Goal: Task Accomplishment & Management: Manage account settings

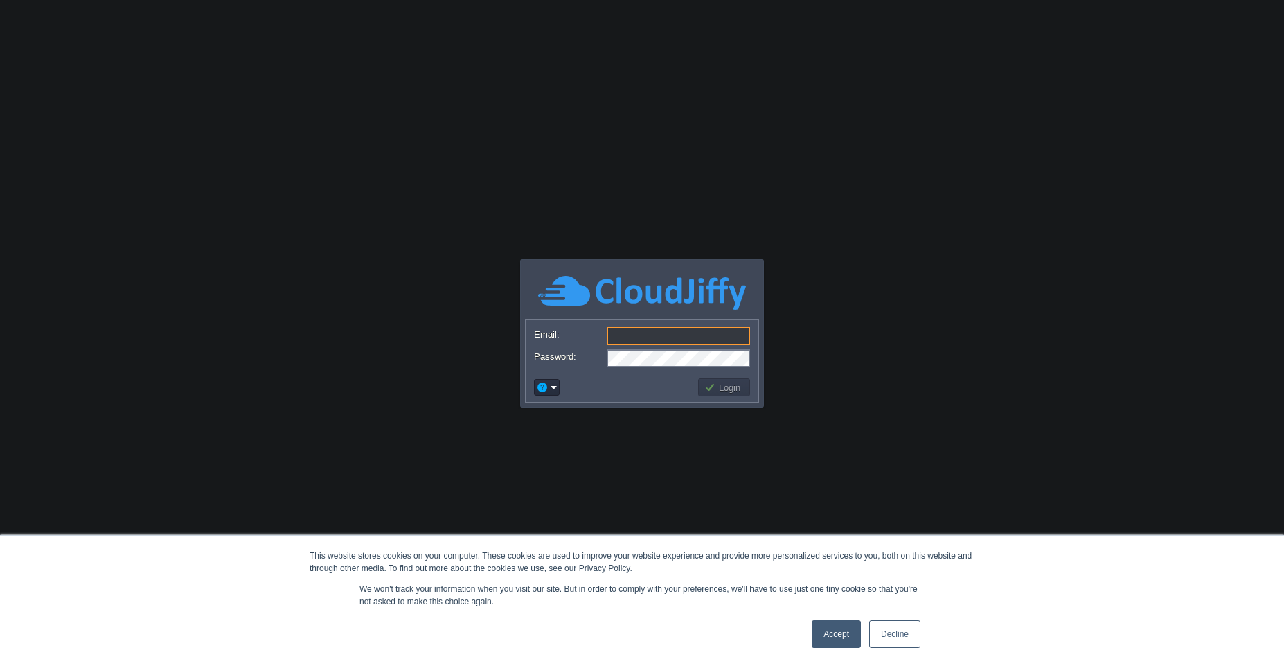
type input "[EMAIL_ADDRESS][DOMAIN_NAME]"
click at [720, 393] on button "Login" at bounding box center [725, 387] width 40 height 12
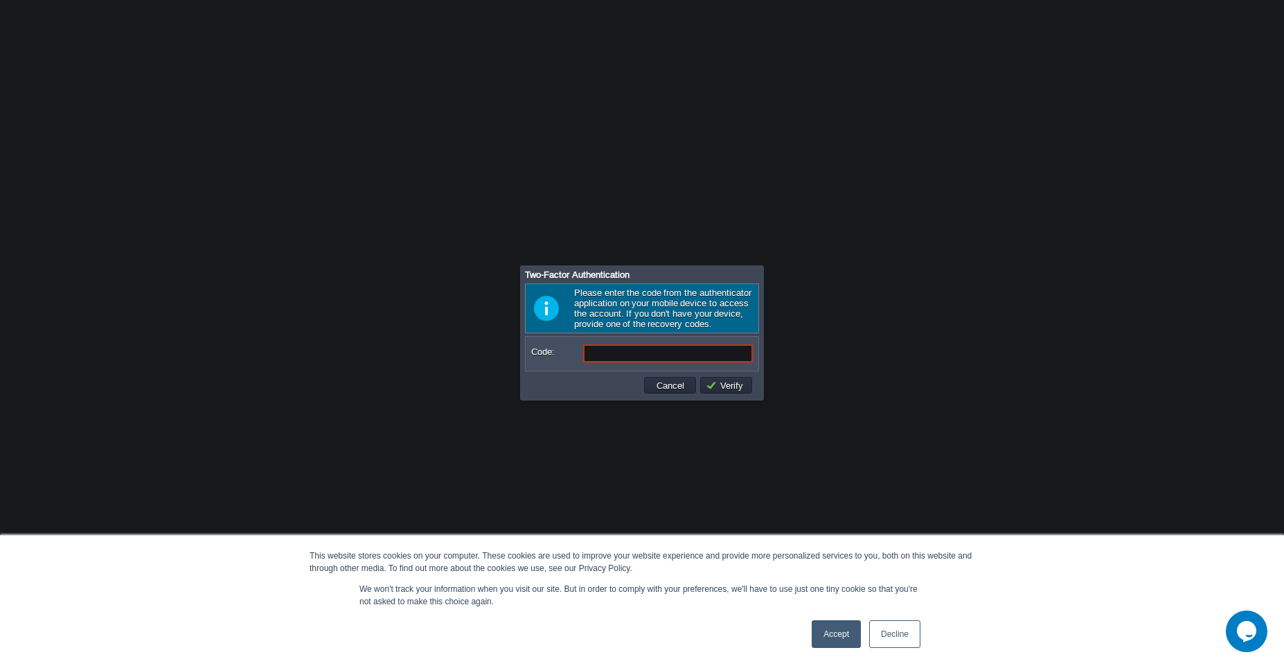
click at [839, 644] on link "Accept" at bounding box center [836, 634] width 49 height 28
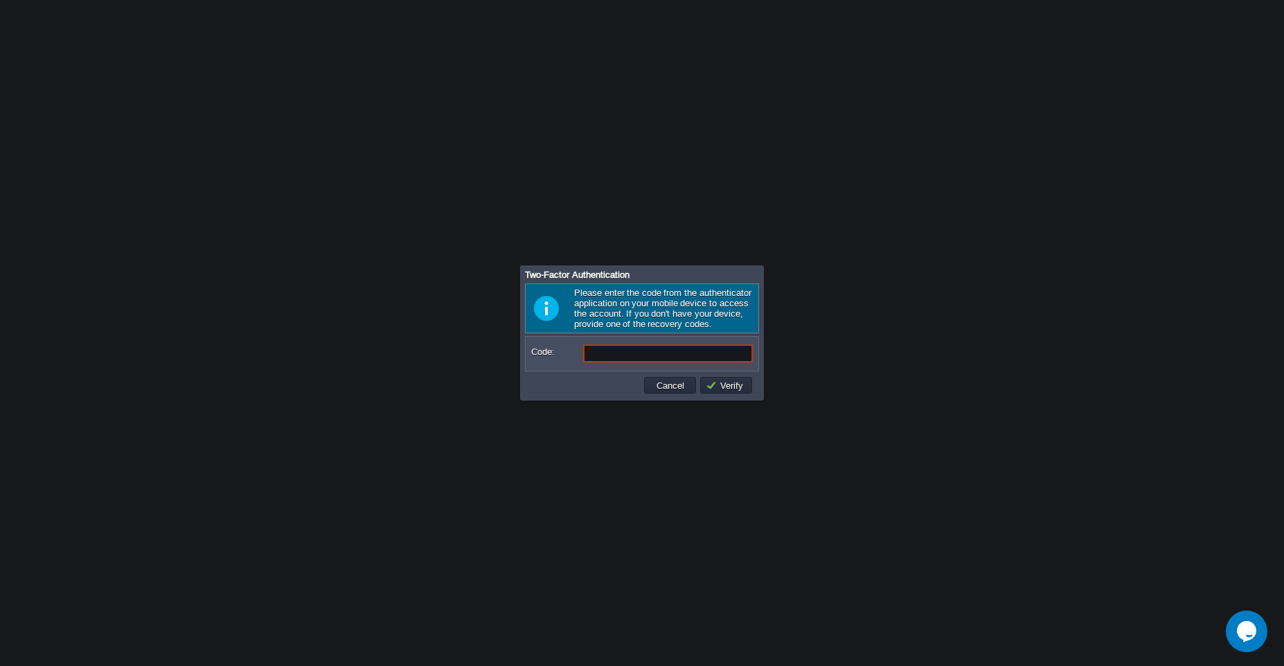
click at [660, 352] on input "Code:" at bounding box center [668, 353] width 170 height 18
type input "655019"
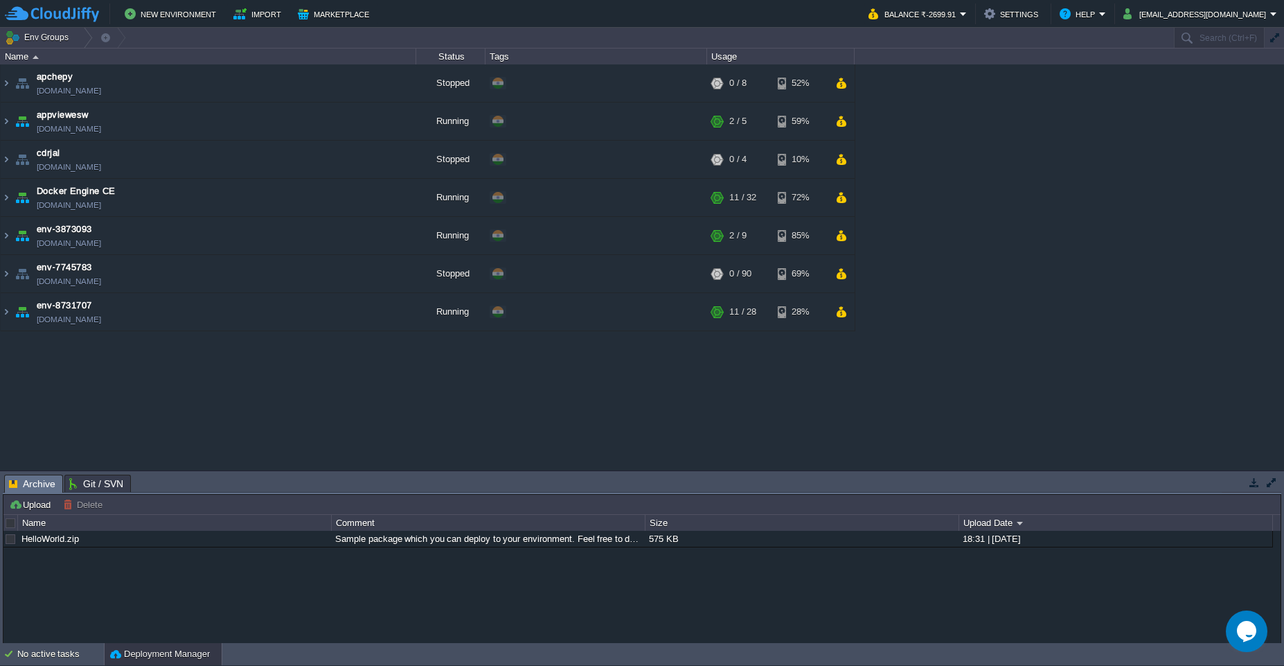
click at [1253, 483] on button "button" at bounding box center [1254, 482] width 12 height 12
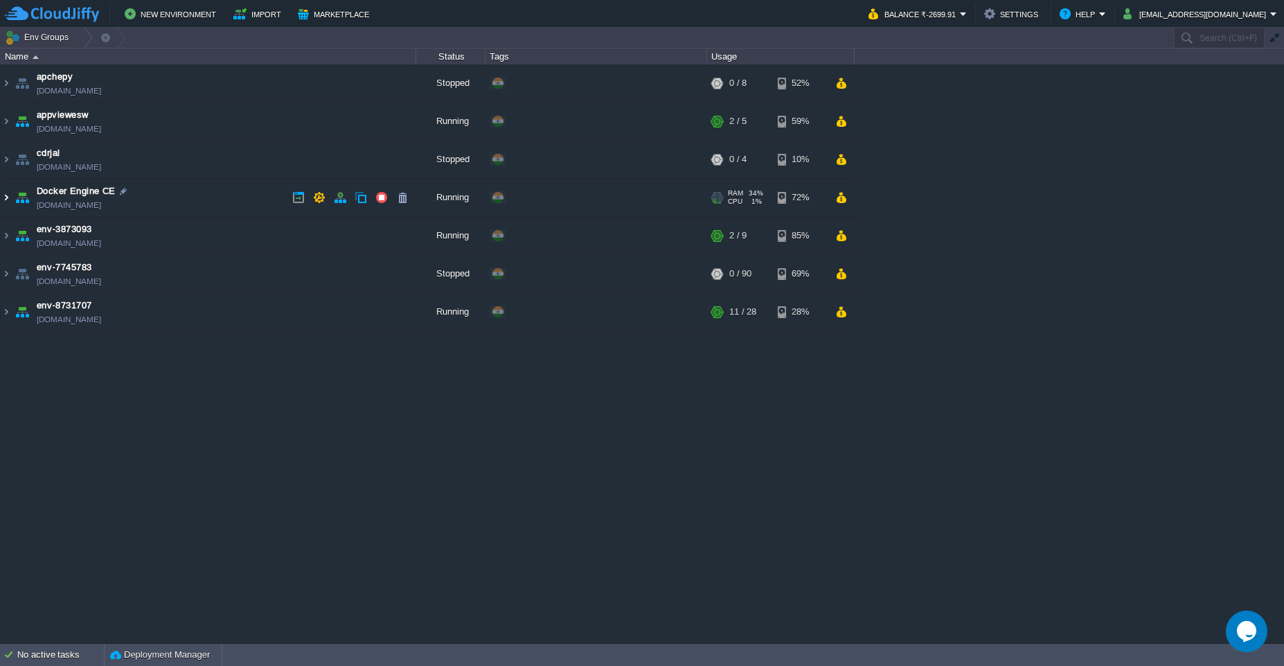
click at [7, 201] on img at bounding box center [6, 197] width 11 height 37
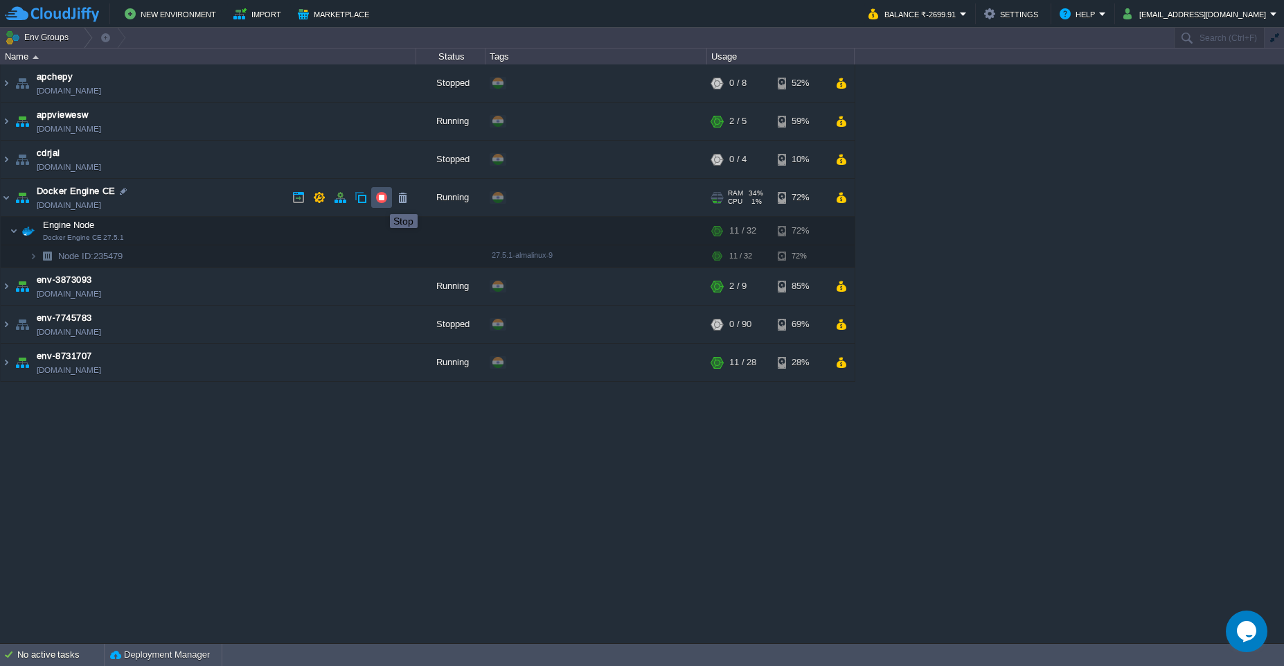
click at [380, 202] on button "button" at bounding box center [381, 197] width 12 height 12
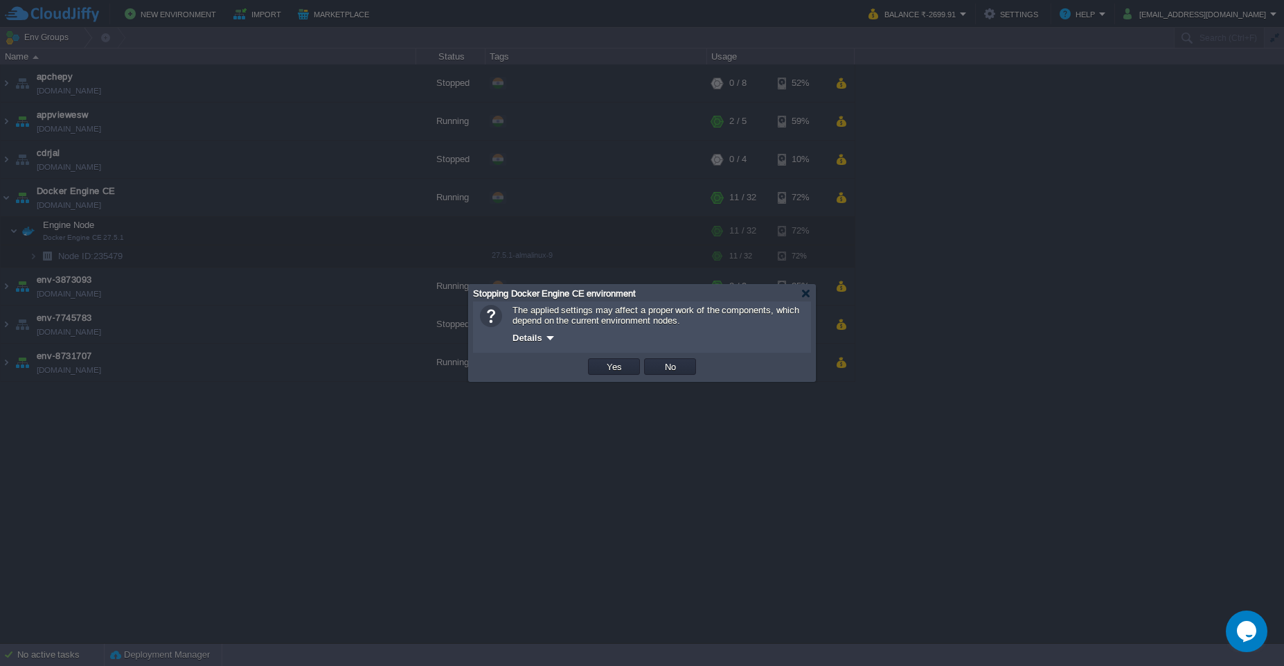
click at [619, 321] on span "The applied settings may affect a proper work of the components, which depend o…" at bounding box center [656, 315] width 287 height 21
click at [622, 369] on button "Yes" at bounding box center [615, 366] width 24 height 12
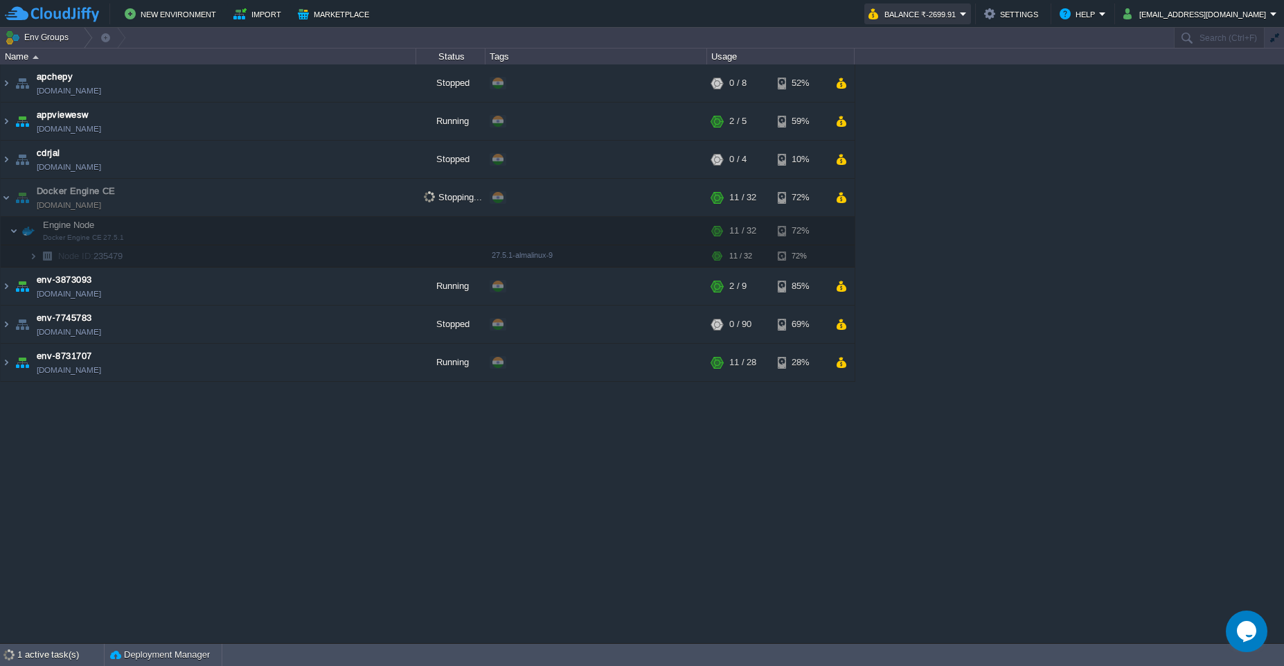
click at [960, 19] on button "Balance ₹-2699.91" at bounding box center [914, 14] width 91 height 17
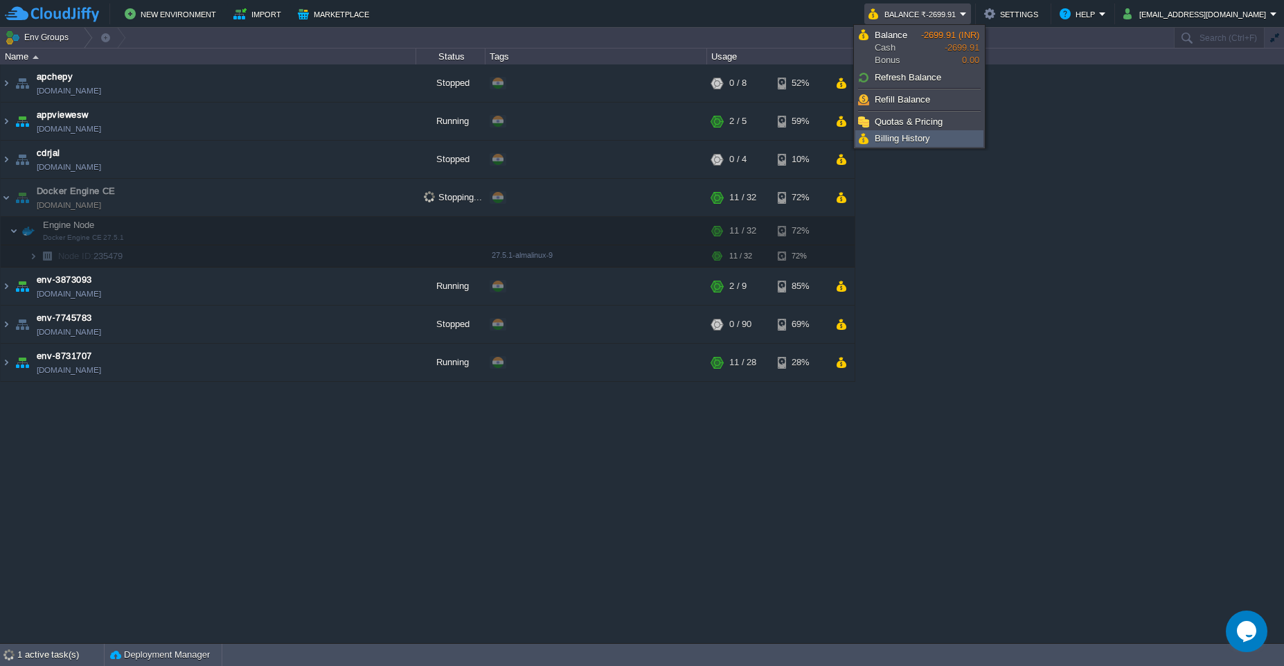
click at [931, 140] on link "Billing History" at bounding box center [919, 138] width 127 height 15
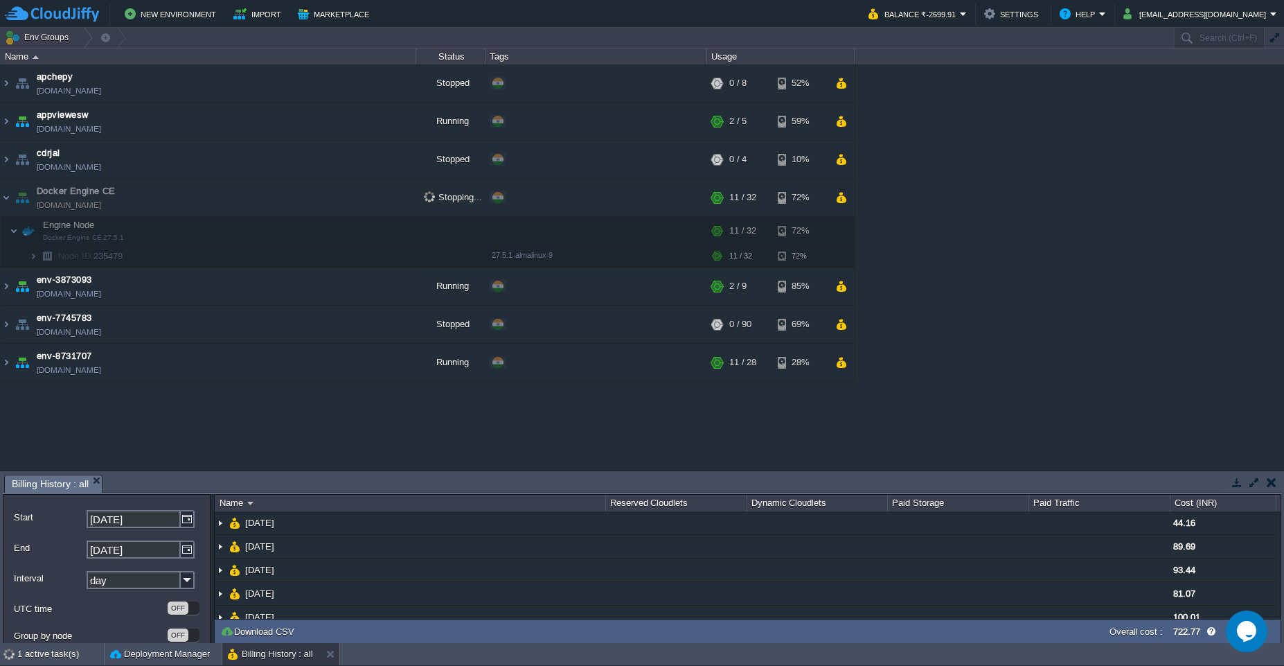
click at [1253, 488] on td at bounding box center [1254, 482] width 17 height 17
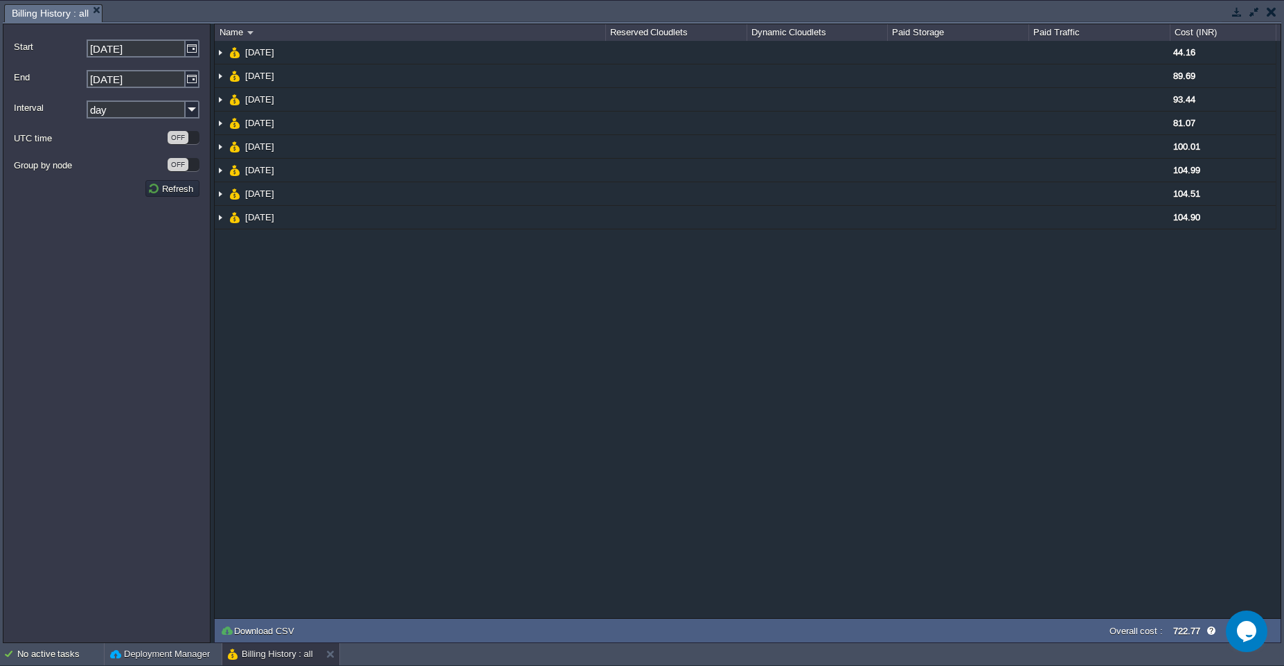
click at [1272, 15] on button "button" at bounding box center [1272, 12] width 10 height 12
